Goal: Entertainment & Leisure: Consume media (video, audio)

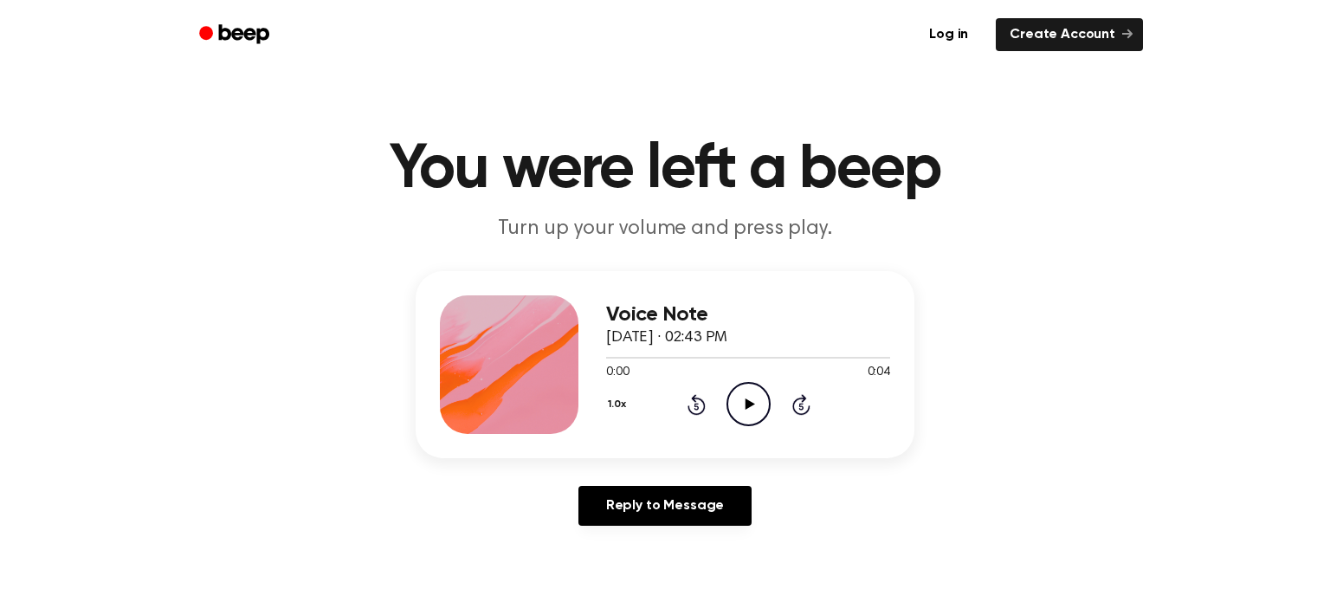
click at [750, 406] on icon "Play Audio" at bounding box center [749, 404] width 44 height 44
click at [750, 397] on icon "Play Audio" at bounding box center [749, 404] width 44 height 44
click at [746, 403] on icon at bounding box center [750, 403] width 10 height 11
click at [738, 390] on icon "Play Audio" at bounding box center [749, 404] width 44 height 44
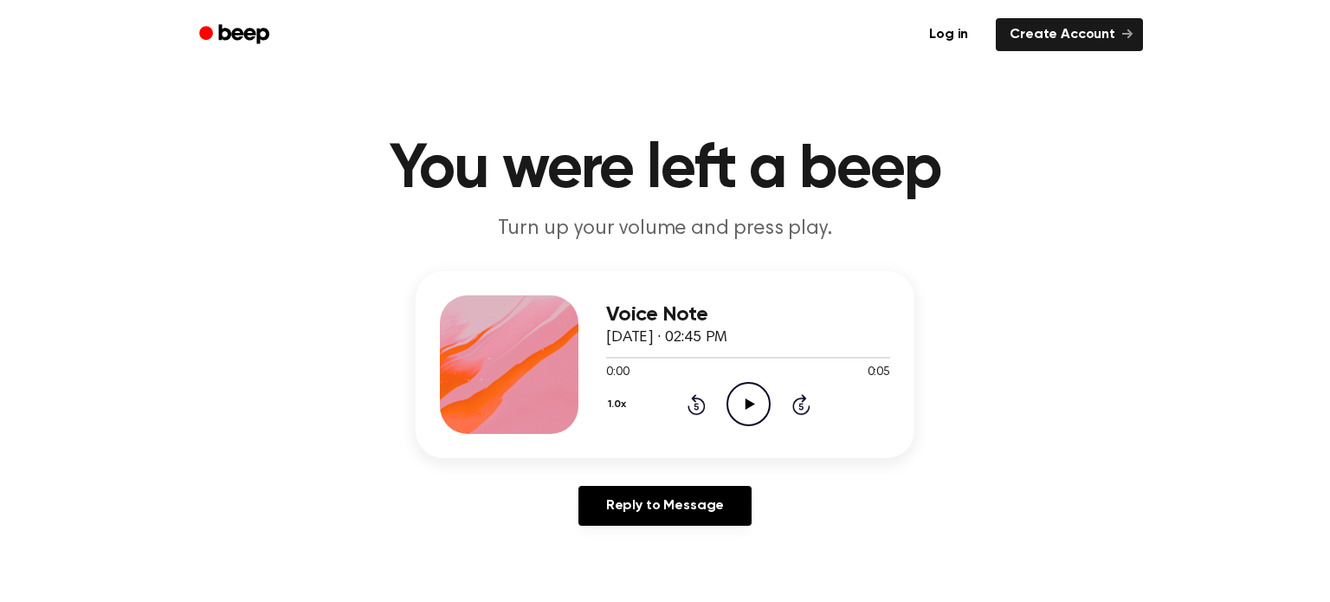
click at [748, 404] on icon at bounding box center [750, 403] width 10 height 11
click at [749, 406] on icon at bounding box center [750, 403] width 10 height 11
click at [751, 400] on icon "Play Audio" at bounding box center [749, 404] width 44 height 44
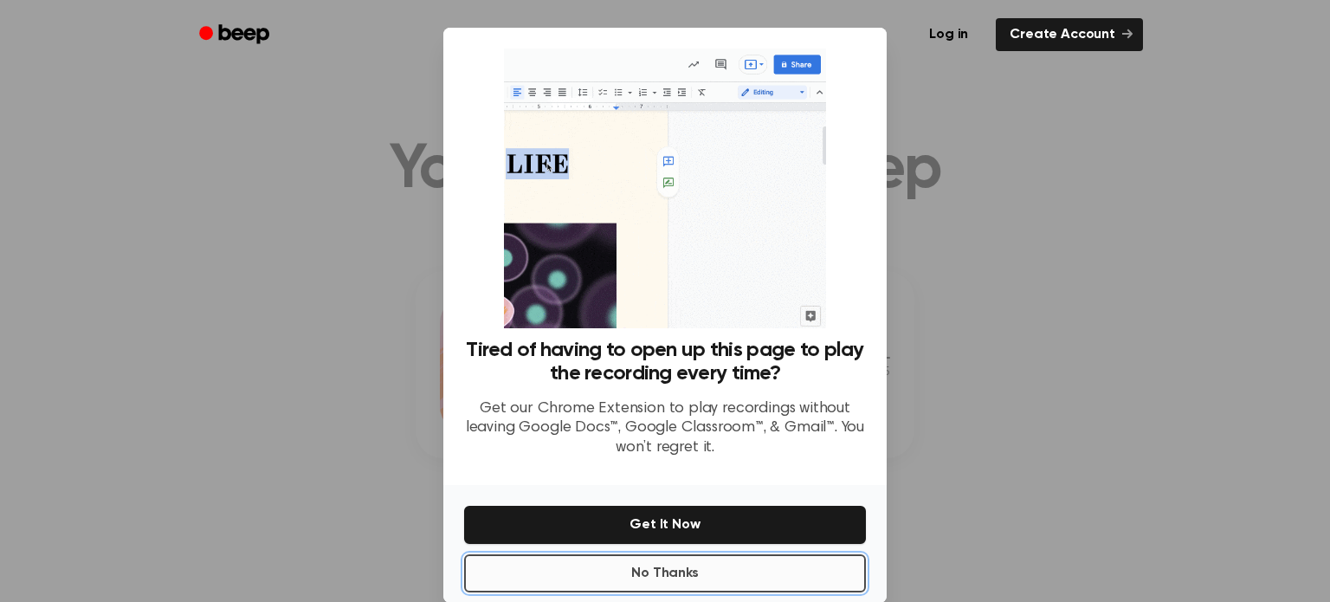
click at [816, 581] on button "No Thanks" at bounding box center [665, 573] width 402 height 38
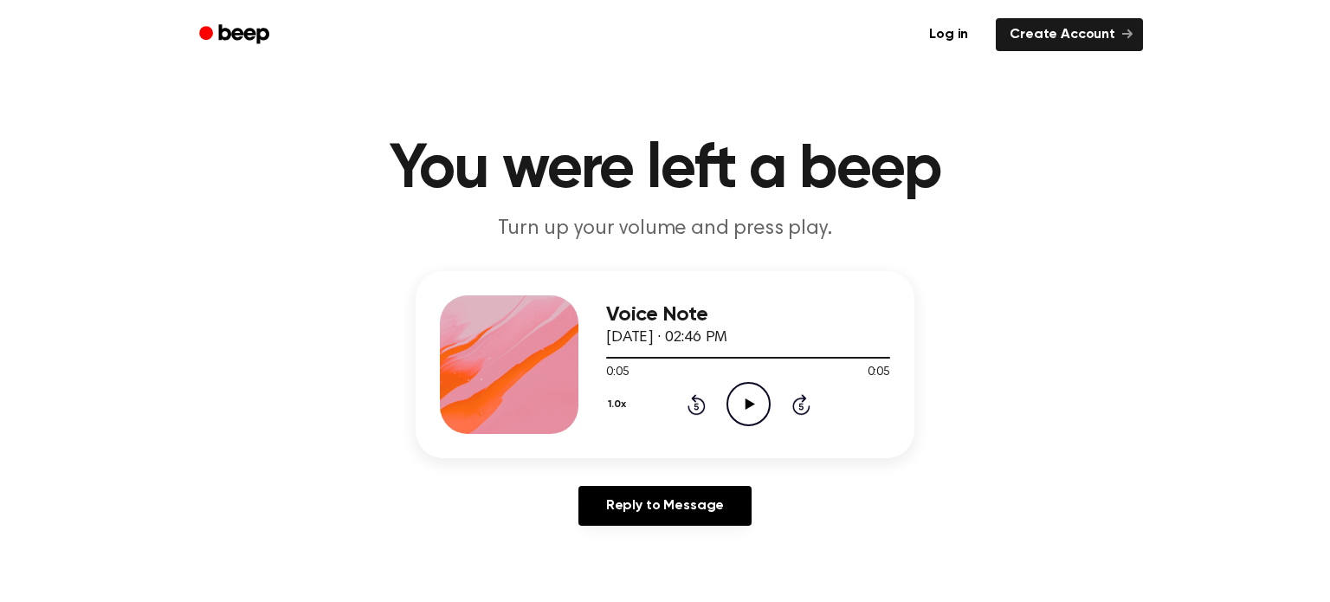
click at [752, 406] on icon "Play Audio" at bounding box center [749, 404] width 44 height 44
click at [754, 415] on icon "Play Audio" at bounding box center [749, 404] width 44 height 44
click at [752, 400] on icon "Play Audio" at bounding box center [749, 404] width 44 height 44
click at [739, 401] on icon "Play Audio" at bounding box center [749, 404] width 44 height 44
click at [748, 400] on icon "Play Audio" at bounding box center [749, 404] width 44 height 44
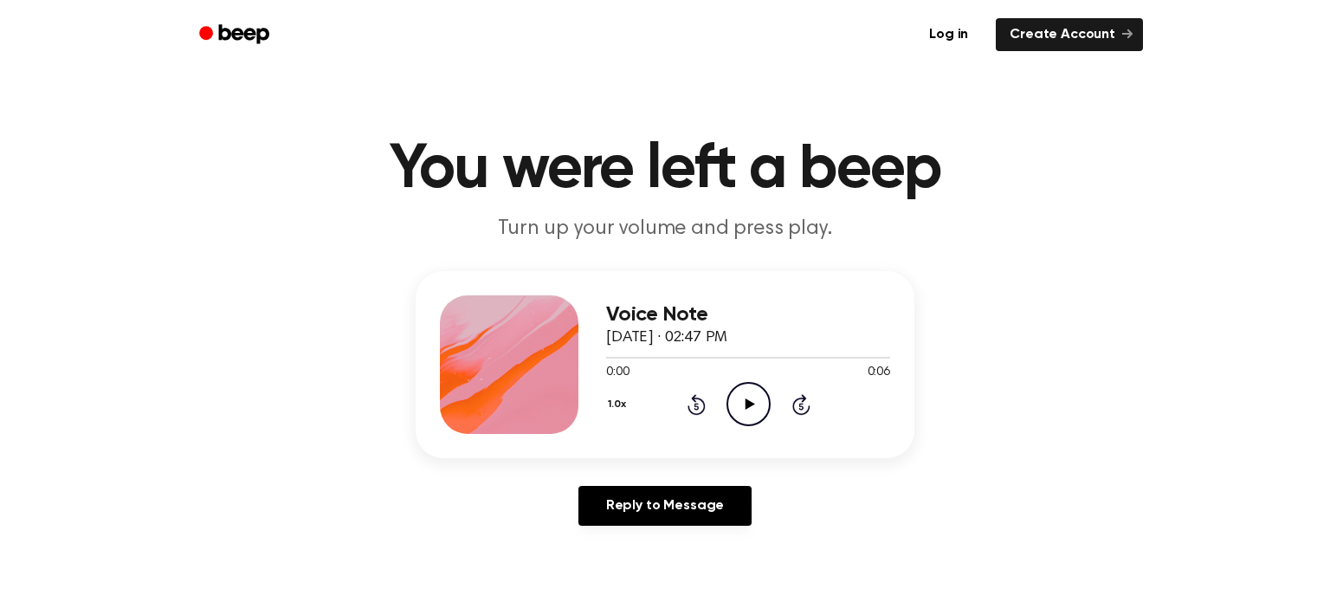
click at [750, 395] on icon "Play Audio" at bounding box center [749, 404] width 44 height 44
click at [747, 398] on icon "Play Audio" at bounding box center [749, 404] width 44 height 44
